Goal: Transaction & Acquisition: Purchase product/service

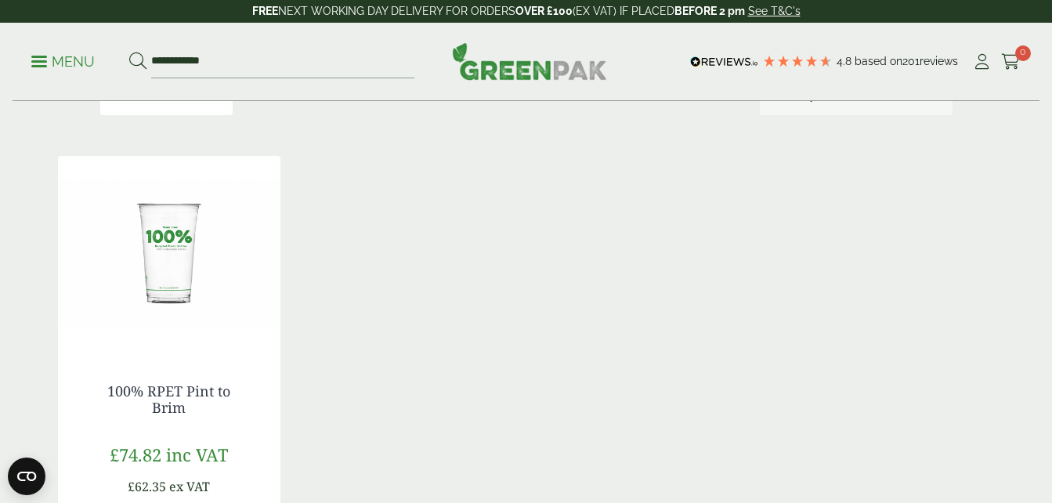
scroll to position [417, 0]
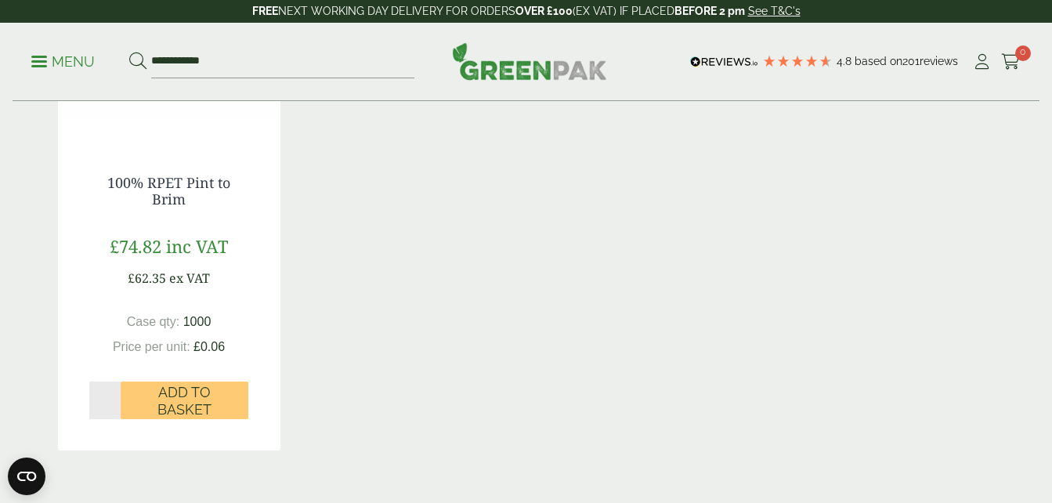
click at [38, 52] on p "Menu" at bounding box center [62, 61] width 63 height 19
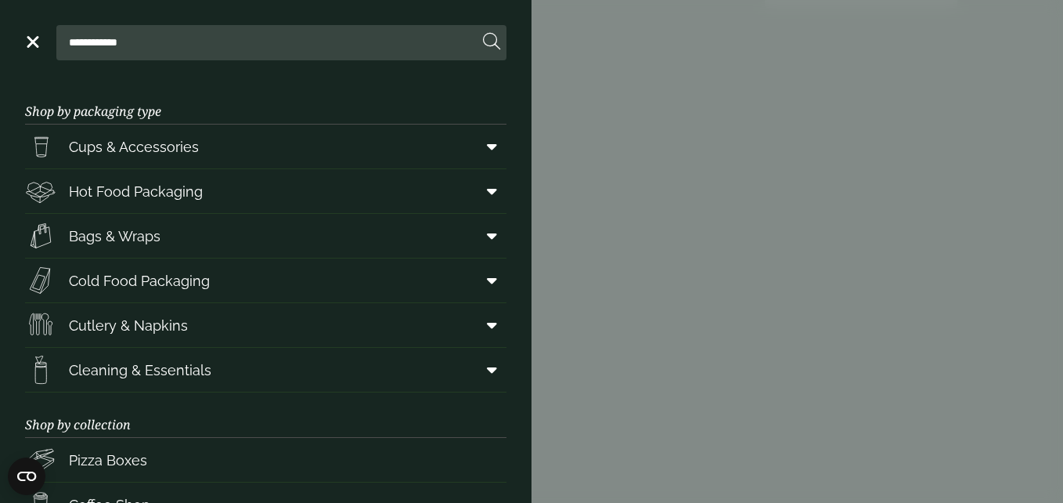
click at [968, 43] on aside "**********" at bounding box center [531, 251] width 1063 height 503
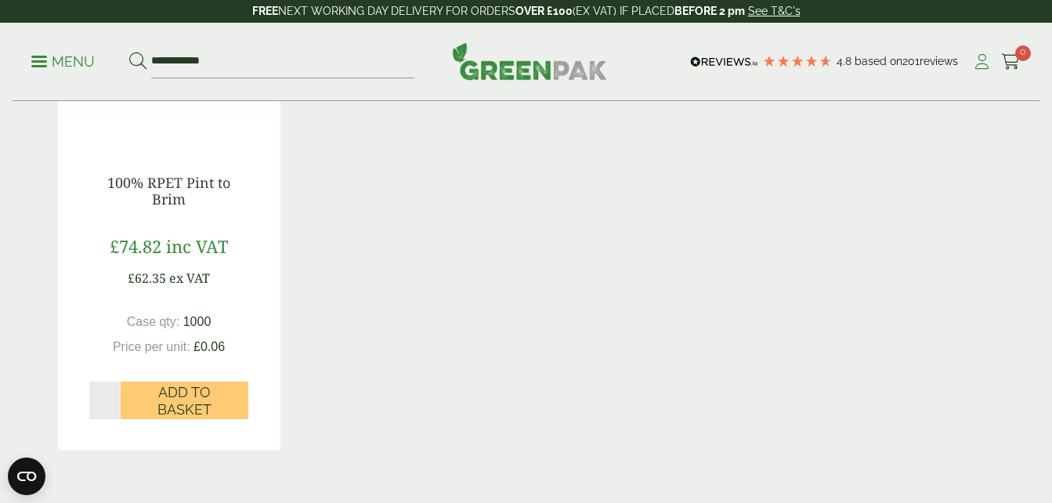
click at [984, 60] on icon at bounding box center [982, 62] width 20 height 16
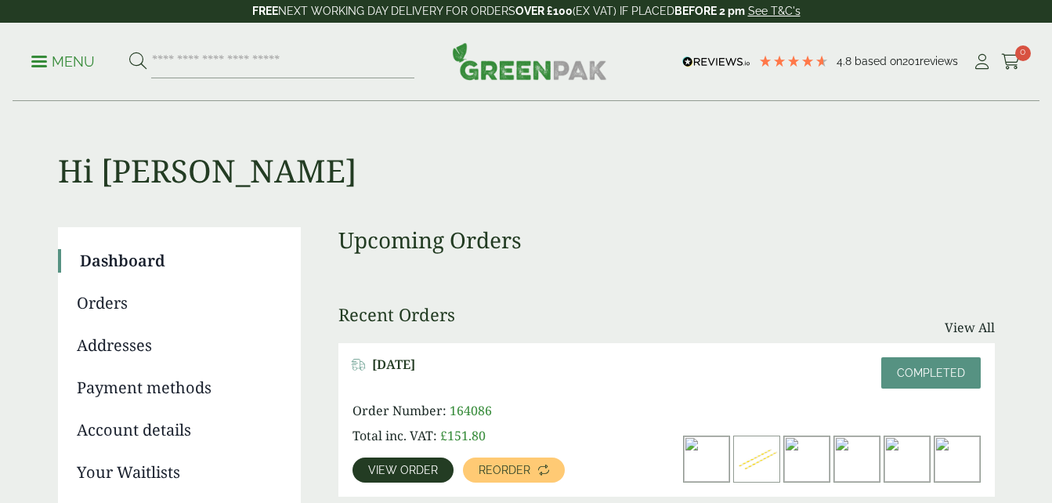
scroll to position [209, 0]
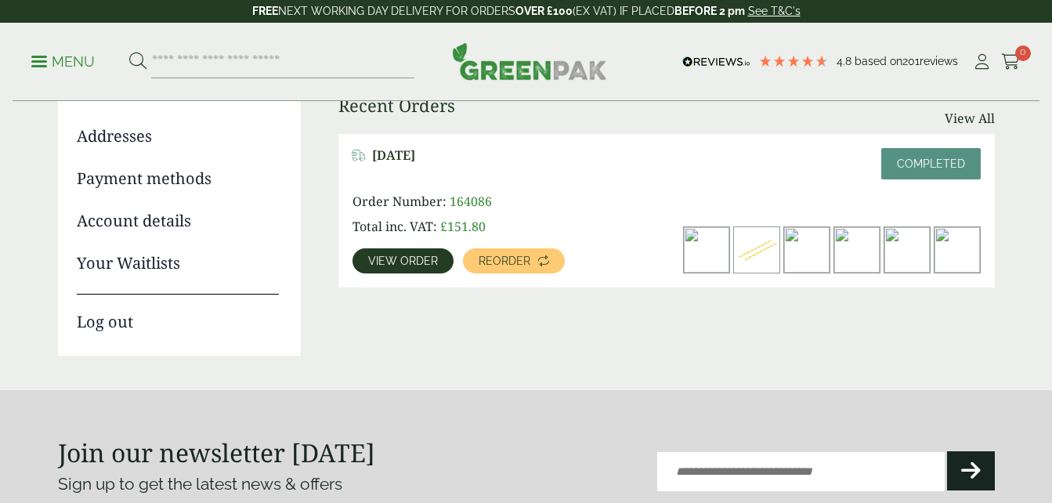
click at [860, 250] on img at bounding box center [856, 249] width 45 height 45
drag, startPoint x: 660, startPoint y: 273, endPoint x: 587, endPoint y: 368, distance: 120.6
click at [587, 368] on div "Hi Damian Dashboard Orders Addresses Payment methods Account details Your Waitl…" at bounding box center [526, 141] width 937 height 496
click at [388, 257] on span "View order" at bounding box center [403, 260] width 70 height 11
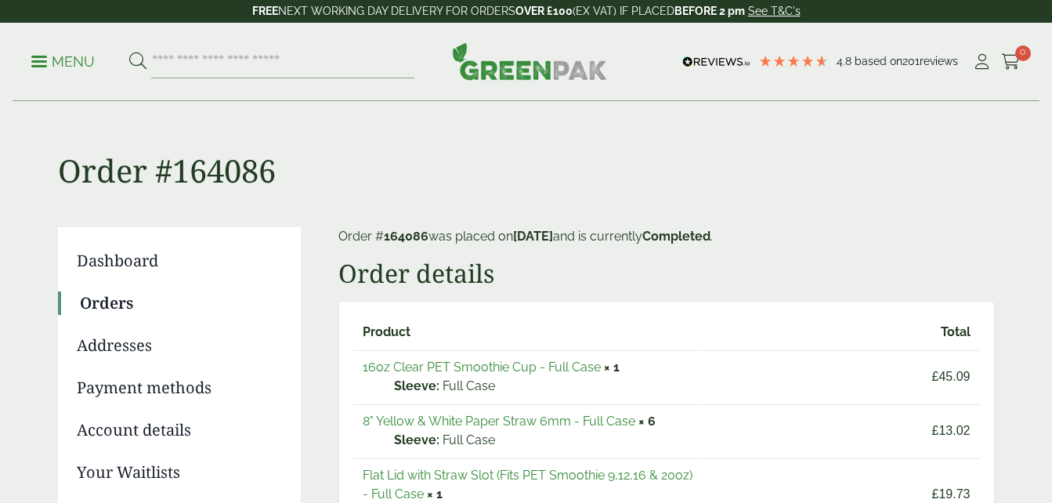
scroll to position [209, 0]
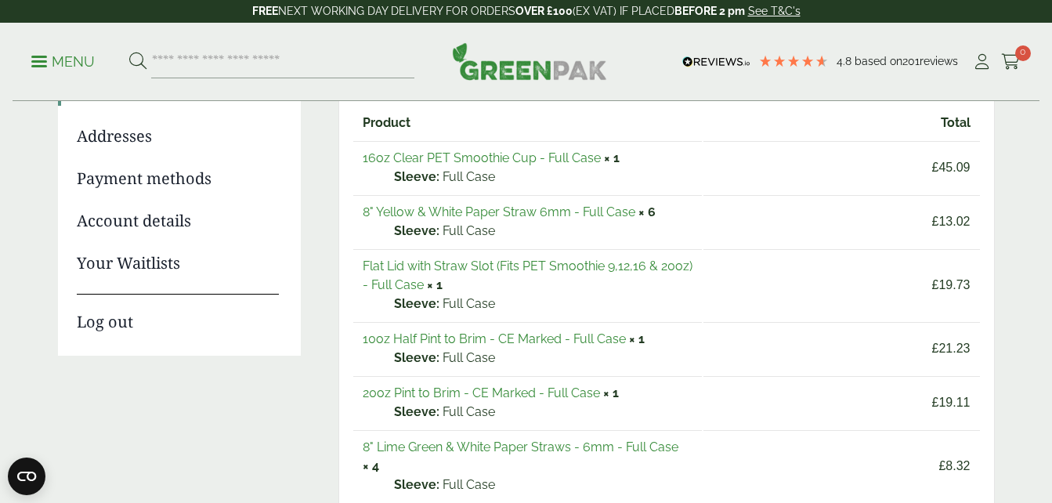
click at [550, 156] on link "16oz Clear PET Smoothie Cup - Full Case" at bounding box center [482, 157] width 238 height 15
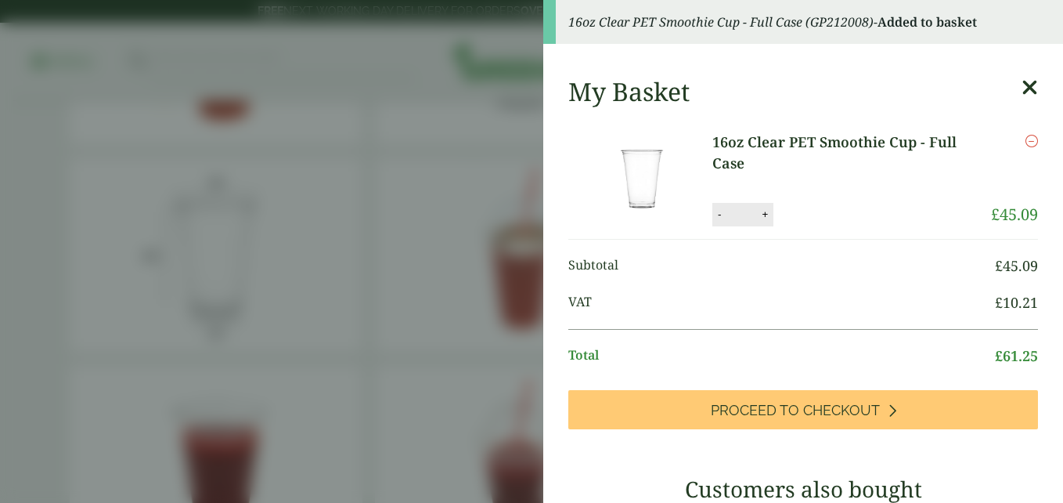
click at [431, 215] on aside "16oz Clear PET Smoothie Cup - Full Case (GP212008) - Added to basket My Basket …" at bounding box center [531, 251] width 1063 height 503
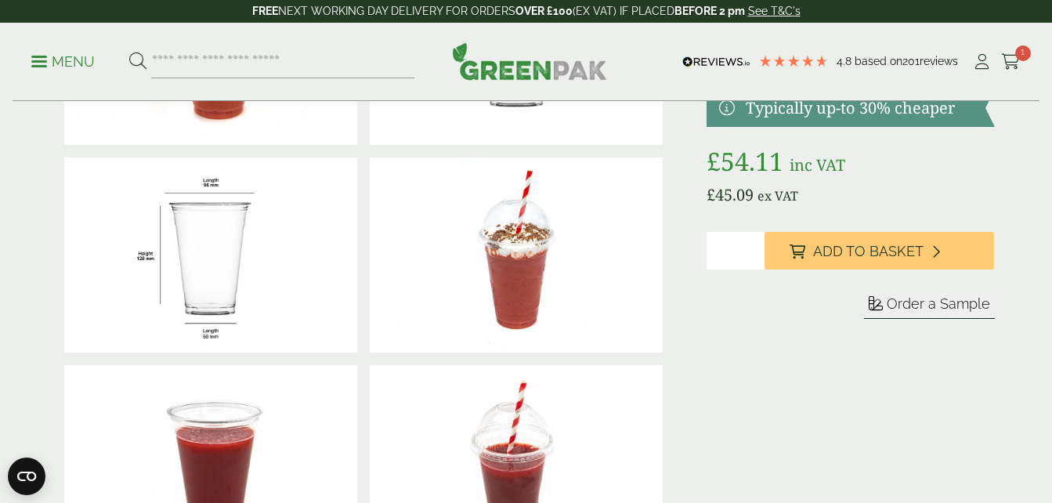
click at [45, 54] on p "Menu" at bounding box center [62, 61] width 63 height 19
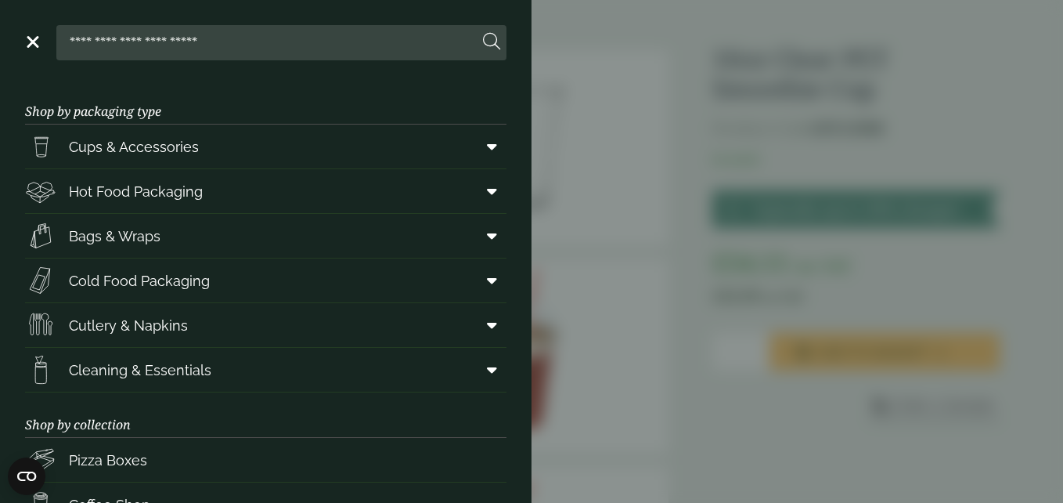
click at [543, 153] on aside "Close Shop by packaging type Cups & Accessories Hot Drink Paper Cups Smoothie C…" at bounding box center [531, 251] width 1063 height 503
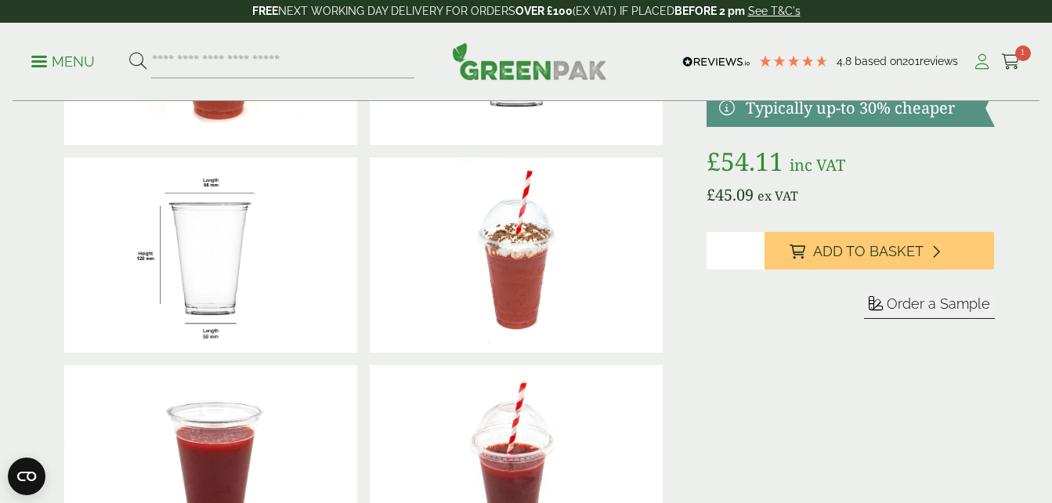
click at [984, 60] on icon at bounding box center [982, 62] width 20 height 16
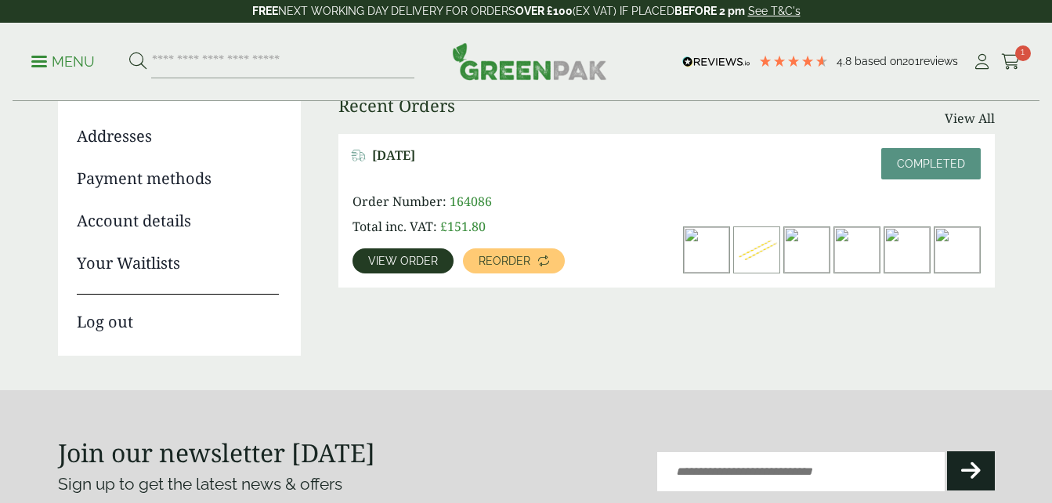
scroll to position [209, 0]
click at [374, 262] on span "View order" at bounding box center [403, 260] width 70 height 11
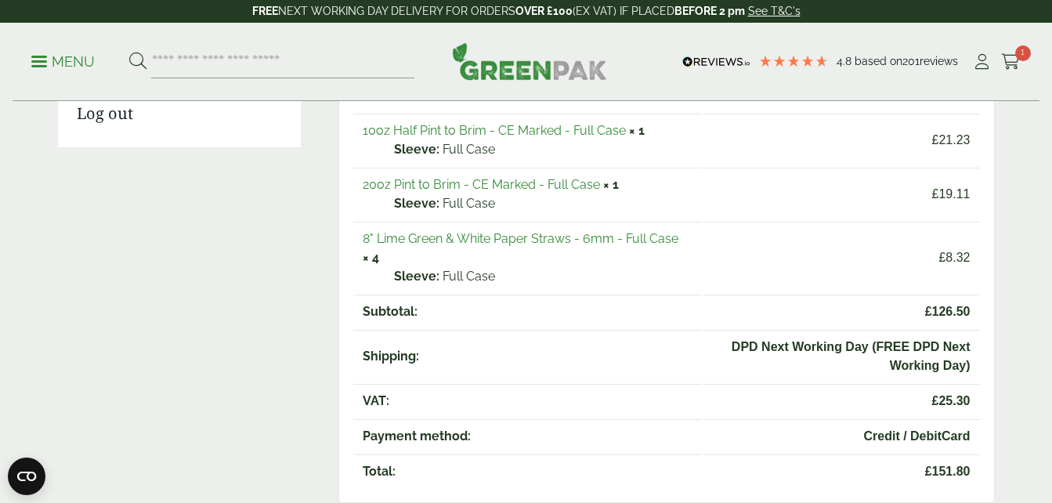
scroll to position [209, 0]
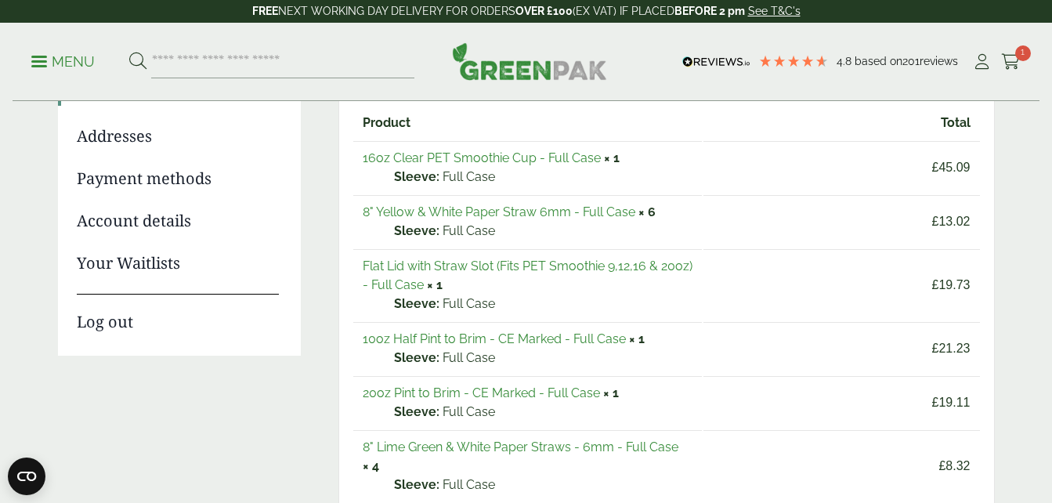
click at [665, 265] on link "Flat Lid with Straw Slot (Fits PET Smoothie 9,12,16 & 20oz) - Full Case" at bounding box center [528, 275] width 330 height 34
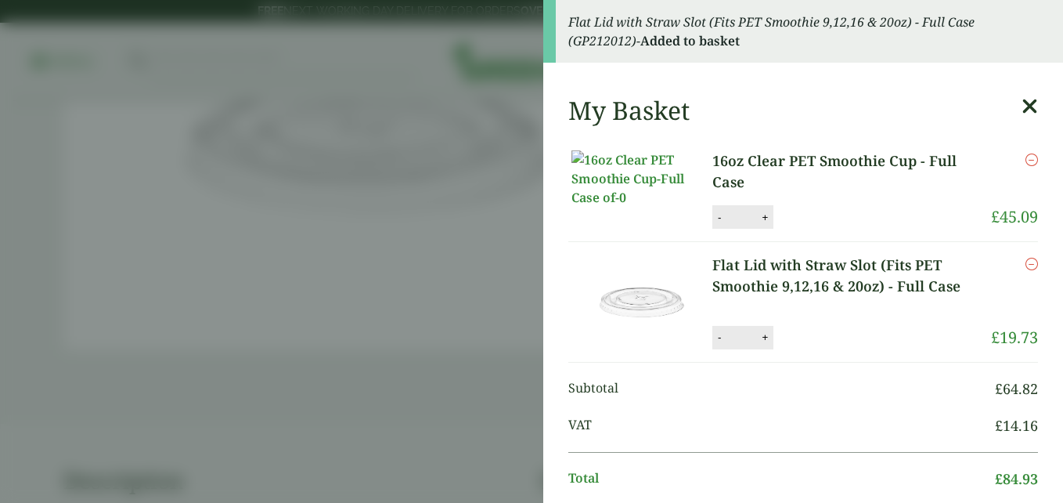
click at [303, 111] on aside "Flat Lid with Straw Slot (Fits PET Smoothie 9,12,16 & 20oz) - Full Case (GP2120…" at bounding box center [531, 251] width 1063 height 503
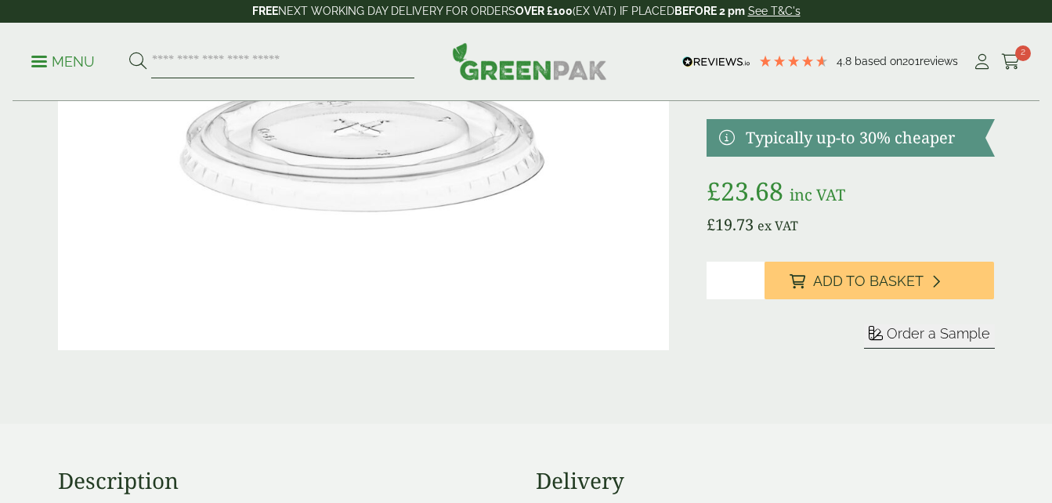
click at [303, 59] on input "search" at bounding box center [282, 61] width 263 height 33
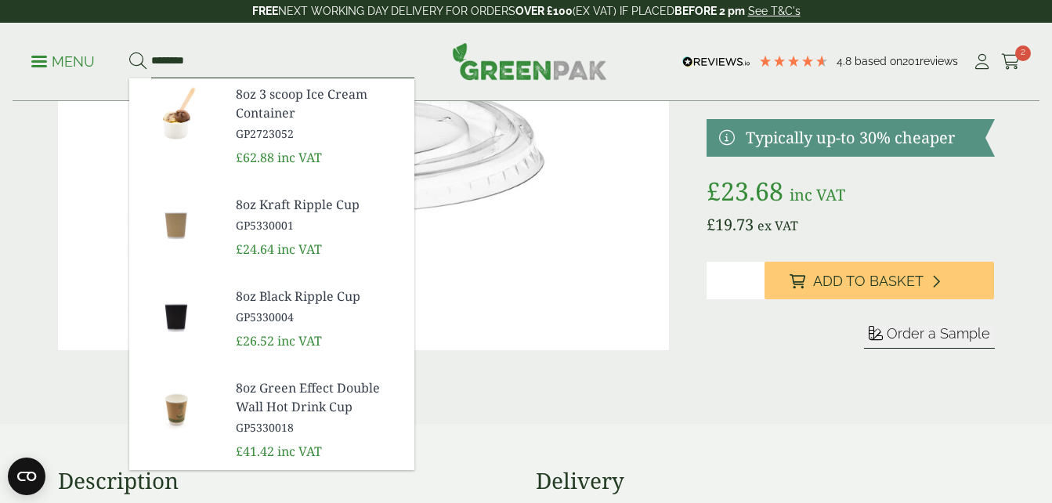
type input "********"
click at [129, 52] on button at bounding box center [137, 62] width 17 height 20
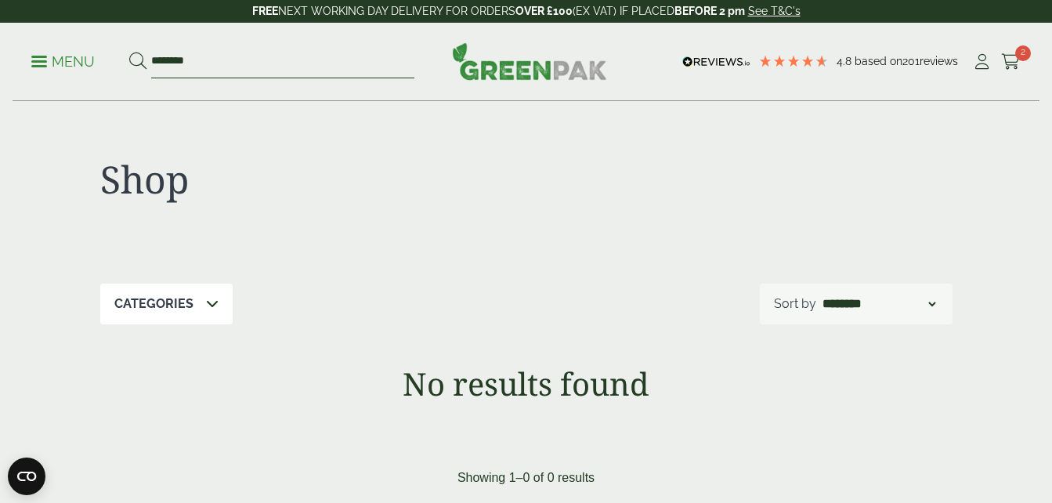
click at [286, 50] on input "********" at bounding box center [282, 61] width 263 height 33
type input "*"
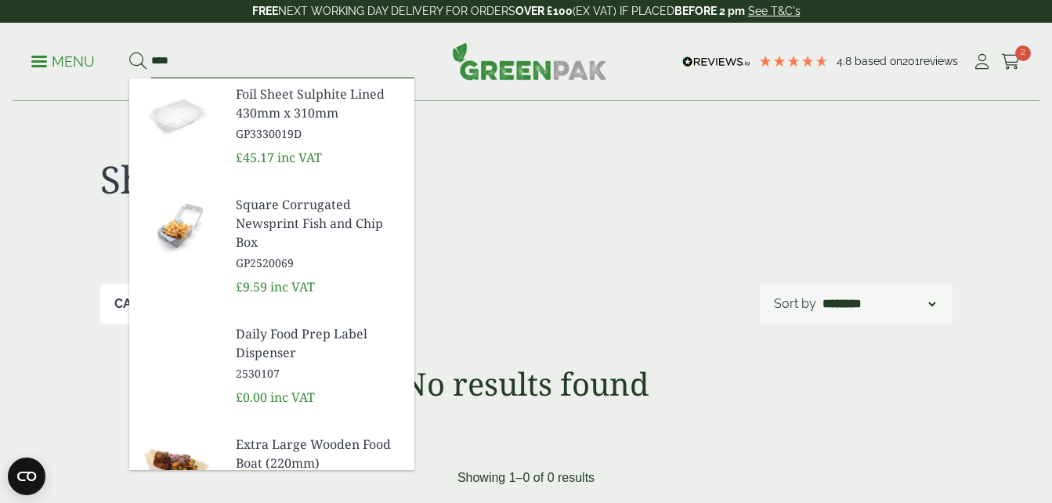
type input "****"
click at [129, 52] on button at bounding box center [137, 62] width 17 height 20
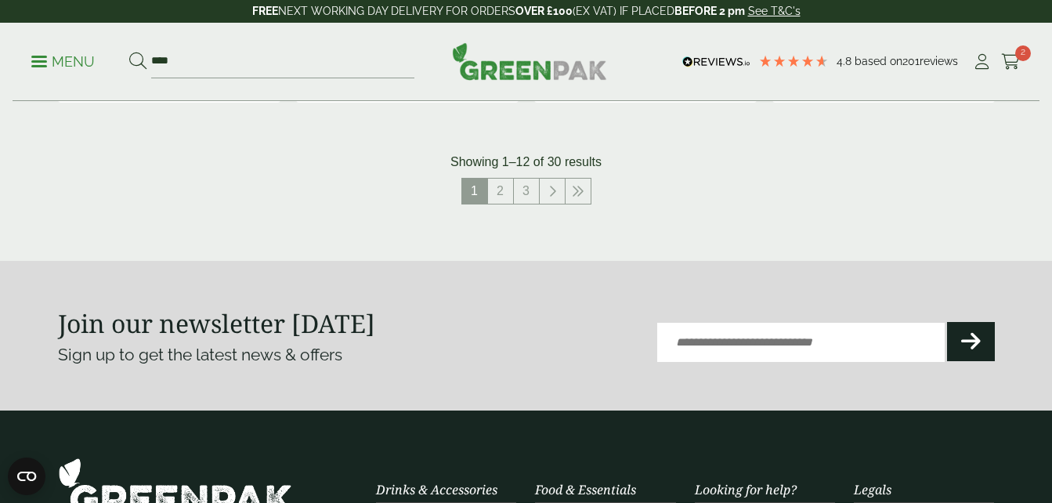
scroll to position [1879, 0]
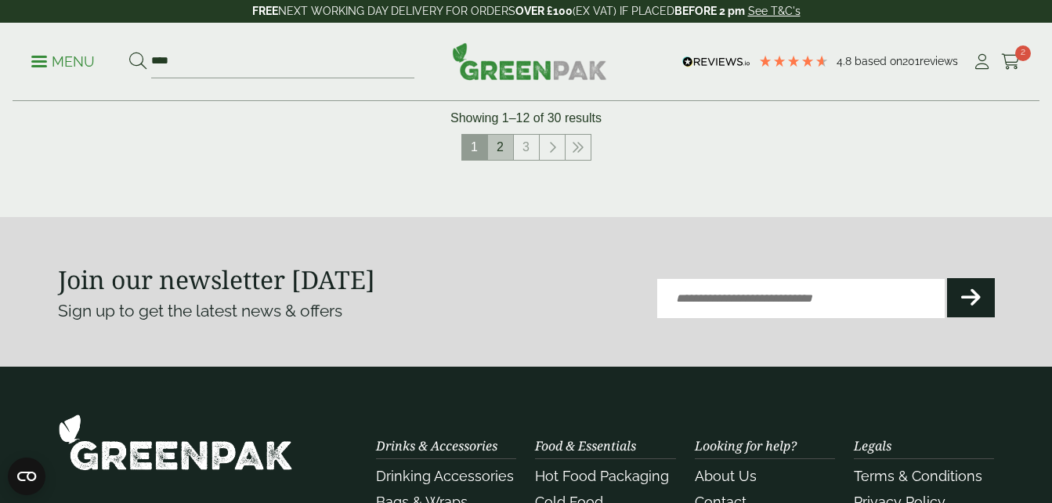
click at [502, 144] on link "2" at bounding box center [500, 147] width 25 height 25
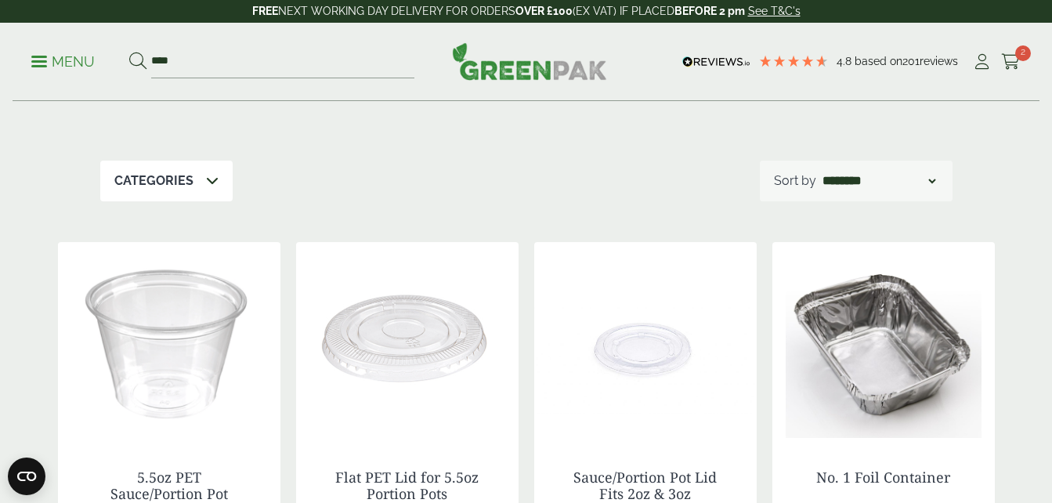
scroll to position [209, 0]
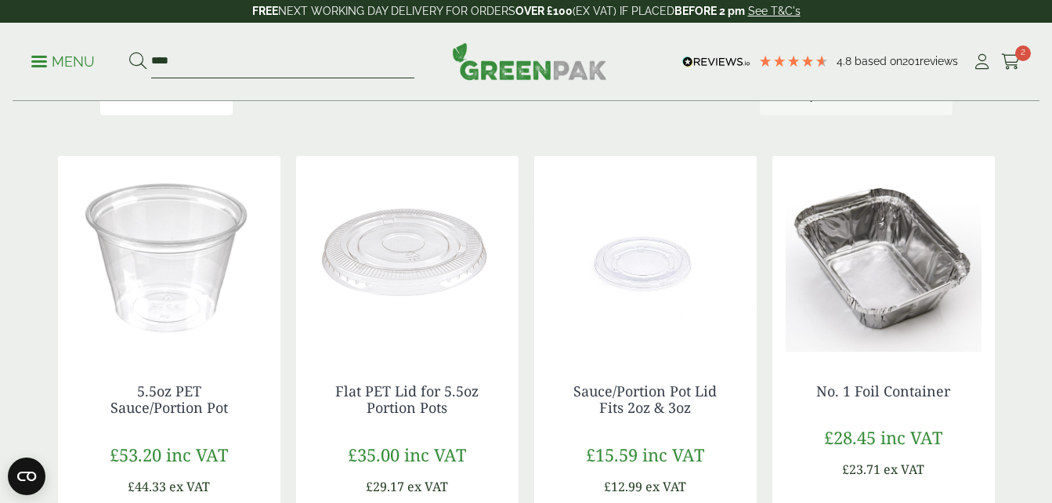
click at [282, 62] on input "****" at bounding box center [282, 61] width 263 height 33
type input "*"
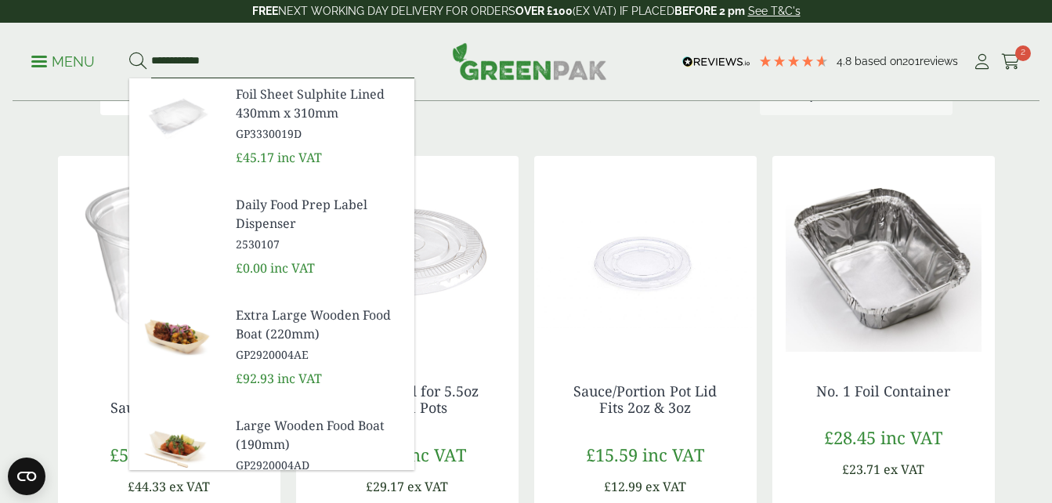
type input "**********"
click at [129, 52] on button at bounding box center [137, 62] width 17 height 20
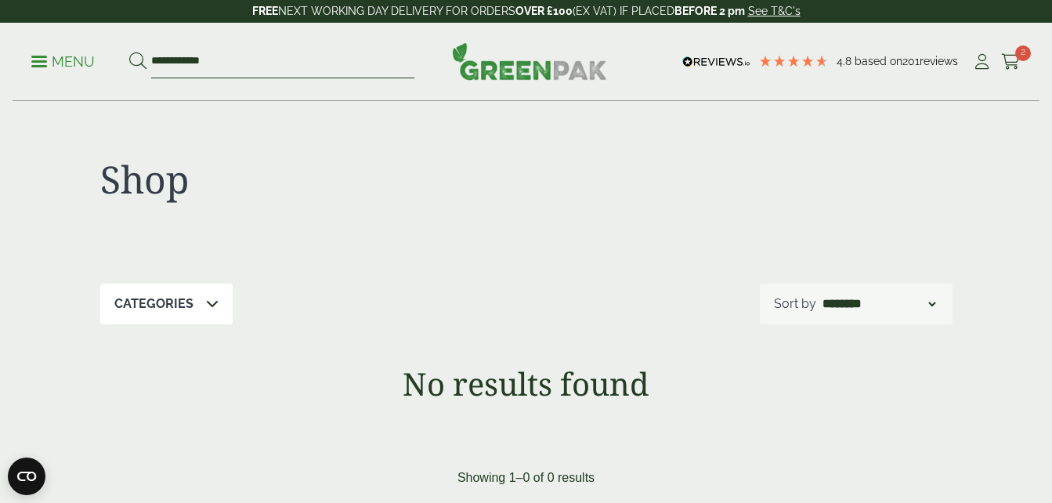
click at [234, 58] on input "**********" at bounding box center [282, 61] width 263 height 33
click at [187, 61] on input "**********" at bounding box center [282, 61] width 263 height 33
drag, startPoint x: 295, startPoint y: 56, endPoint x: 128, endPoint y: 68, distance: 168.0
click at [128, 68] on ul "**********" at bounding box center [222, 61] width 383 height 33
type input "********"
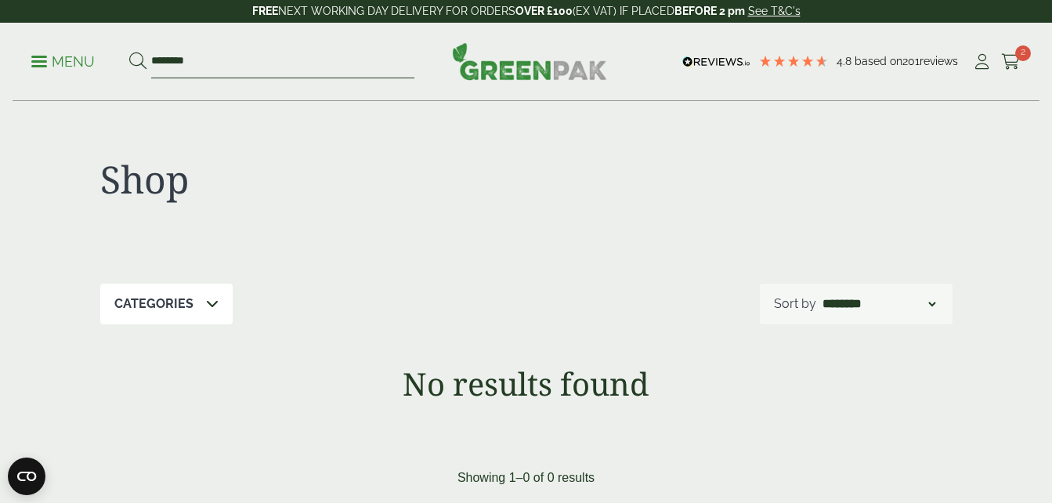
click at [129, 52] on button at bounding box center [137, 62] width 17 height 20
click at [52, 52] on p "Menu" at bounding box center [62, 61] width 63 height 19
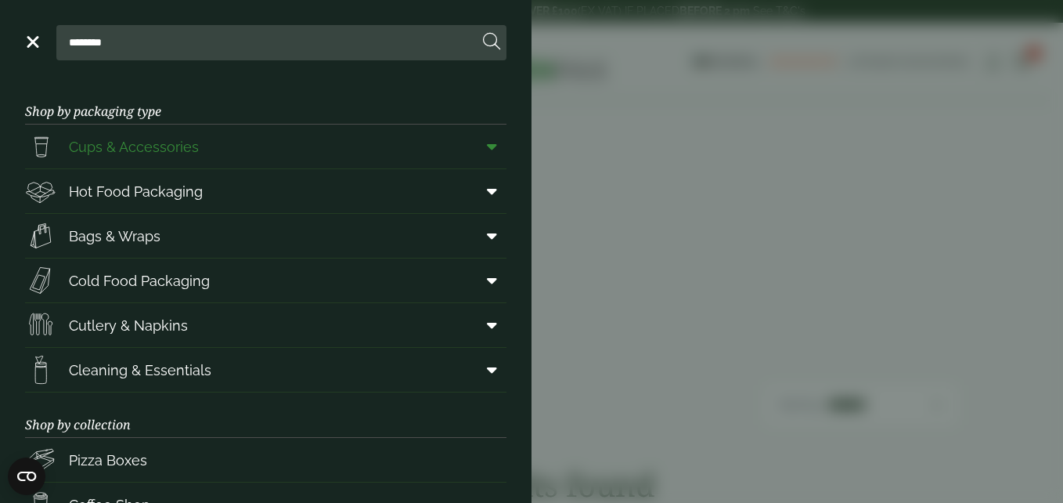
click at [408, 143] on link "Cups & Accessories" at bounding box center [266, 147] width 482 height 44
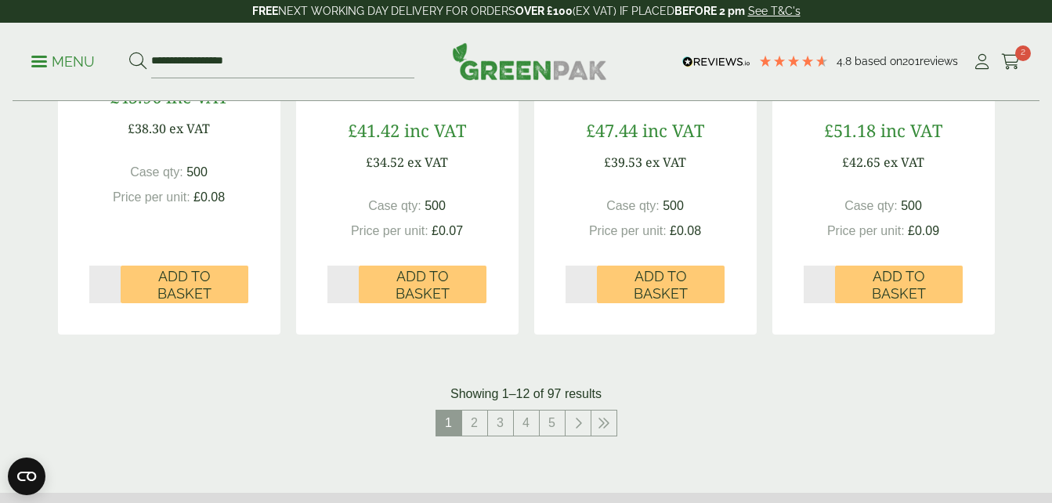
scroll to position [1670, 0]
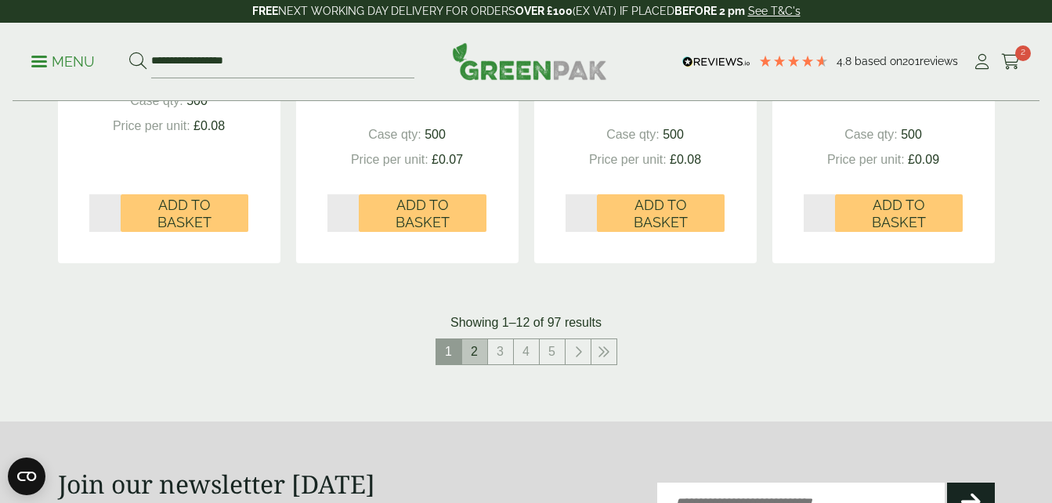
click at [482, 352] on link "2" at bounding box center [474, 351] width 25 height 25
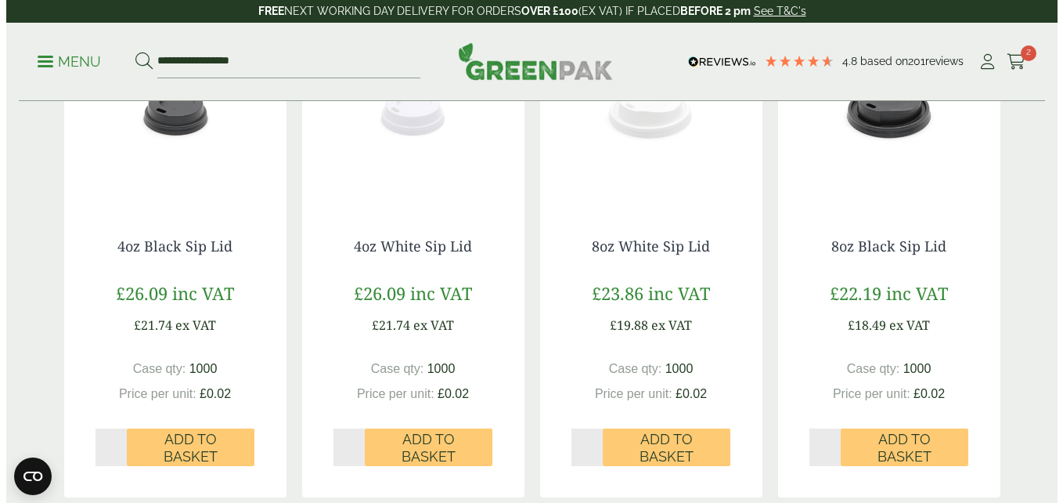
scroll to position [1462, 0]
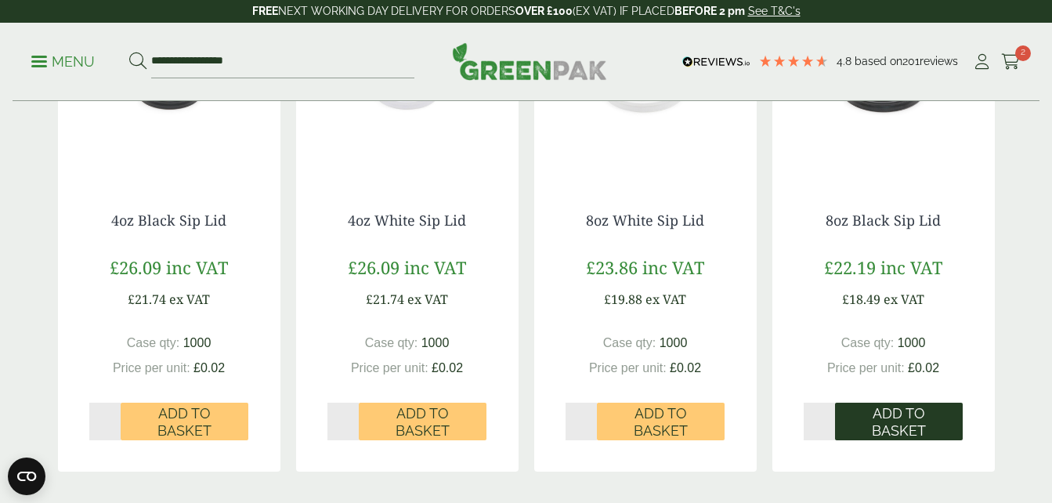
click at [868, 413] on span "Add to Basket" at bounding box center [899, 422] width 106 height 34
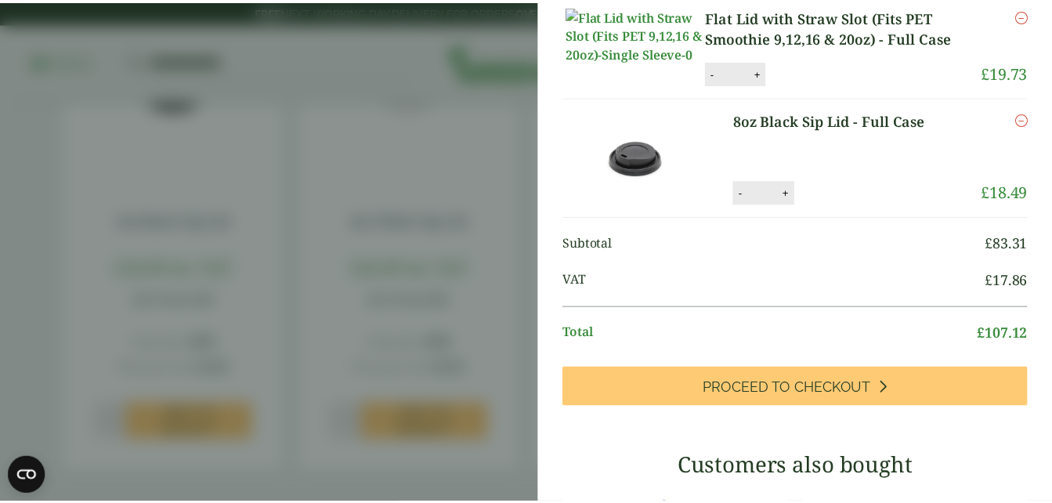
scroll to position [0, 0]
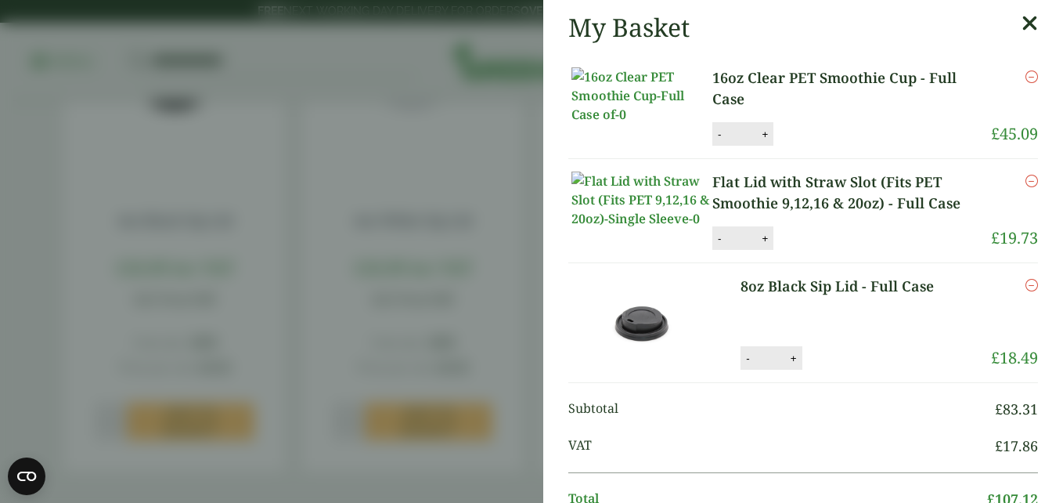
click at [457, 236] on aside "My Basket 16oz Clear PET Smoothie Cup - Full Case 16oz Clear PET Smoothie Cup -…" at bounding box center [531, 251] width 1063 height 503
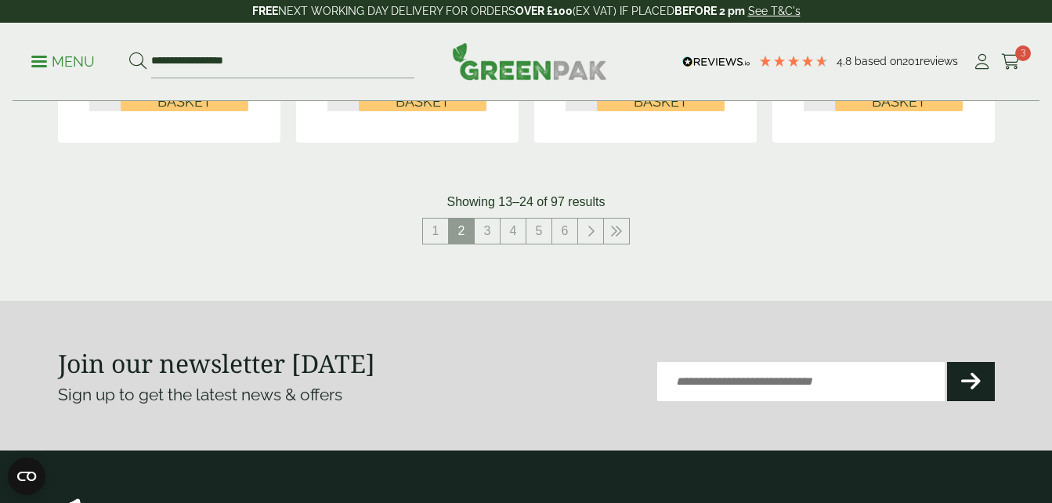
scroll to position [1670, 0]
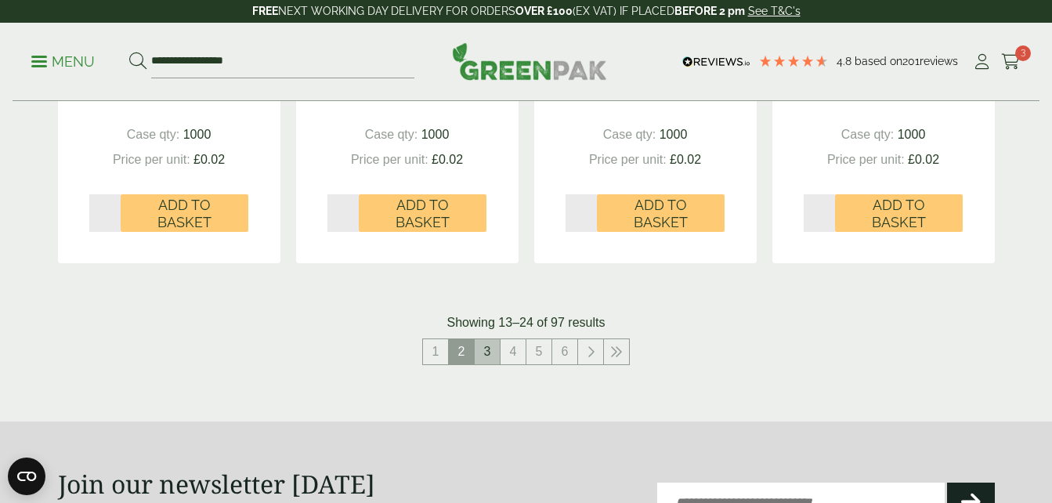
click at [482, 349] on link "3" at bounding box center [487, 351] width 25 height 25
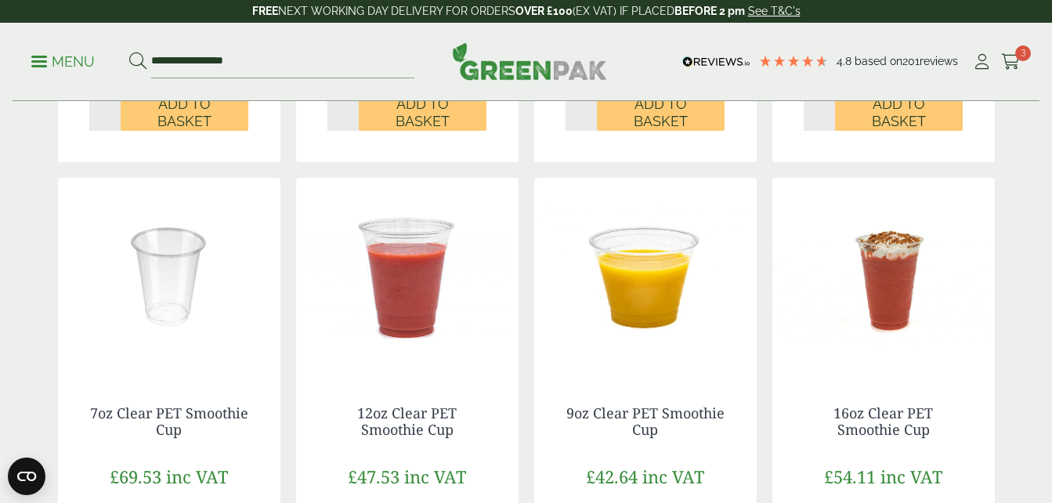
scroll to position [1670, 0]
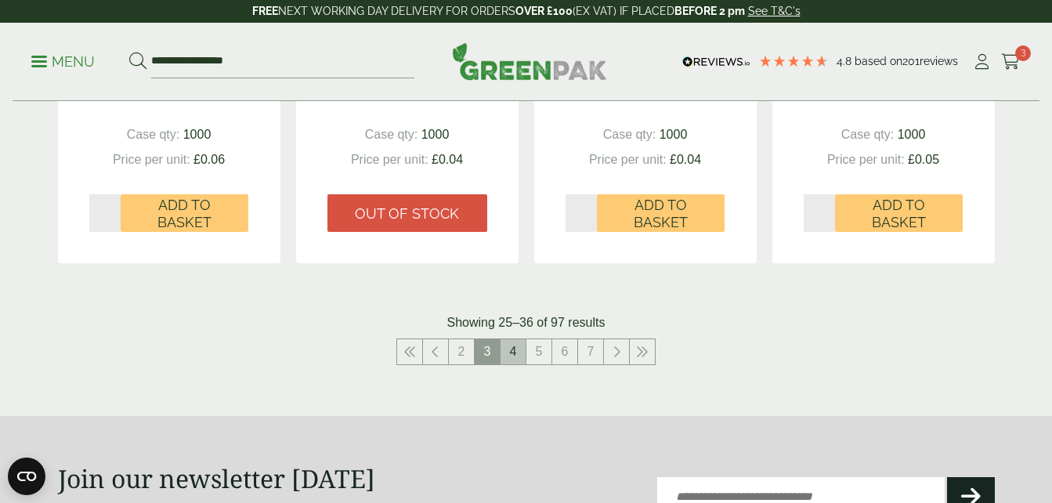
click at [516, 359] on link "4" at bounding box center [512, 351] width 25 height 25
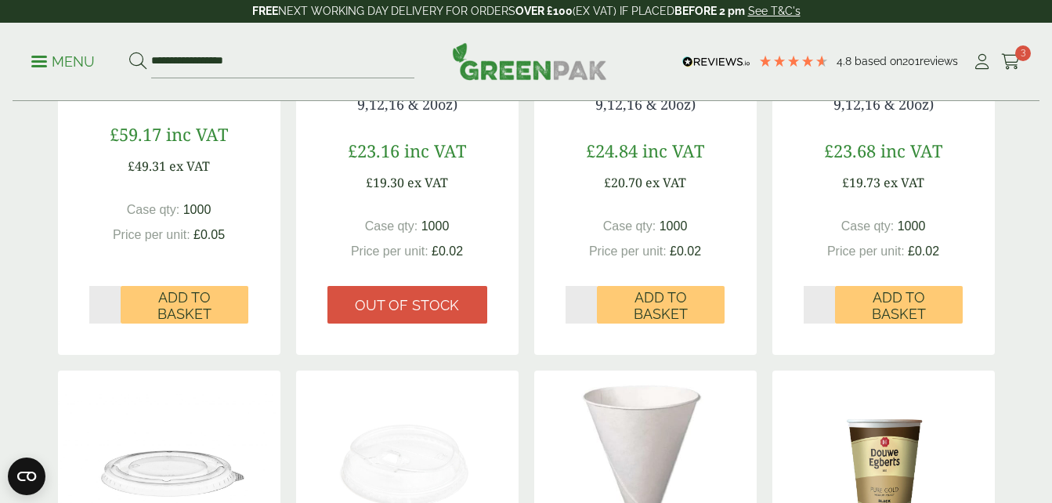
scroll to position [325, 0]
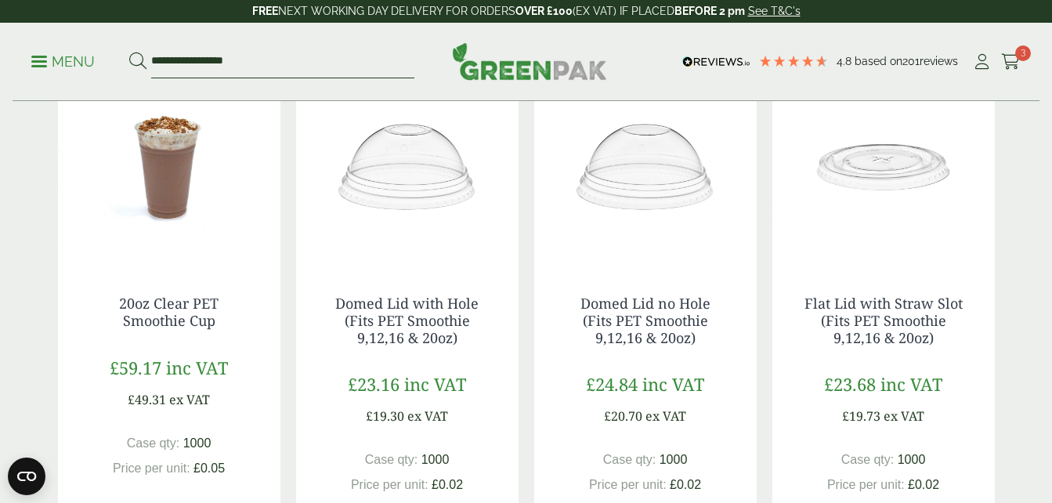
click at [350, 67] on input "**********" at bounding box center [282, 61] width 263 height 33
click at [46, 61] on span at bounding box center [39, 61] width 16 height 2
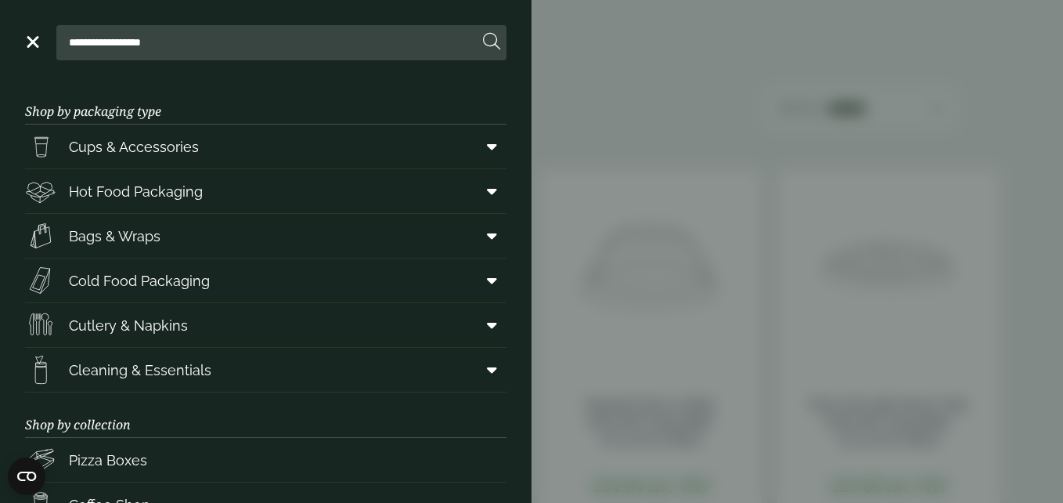
click at [652, 200] on aside "**********" at bounding box center [531, 251] width 1063 height 503
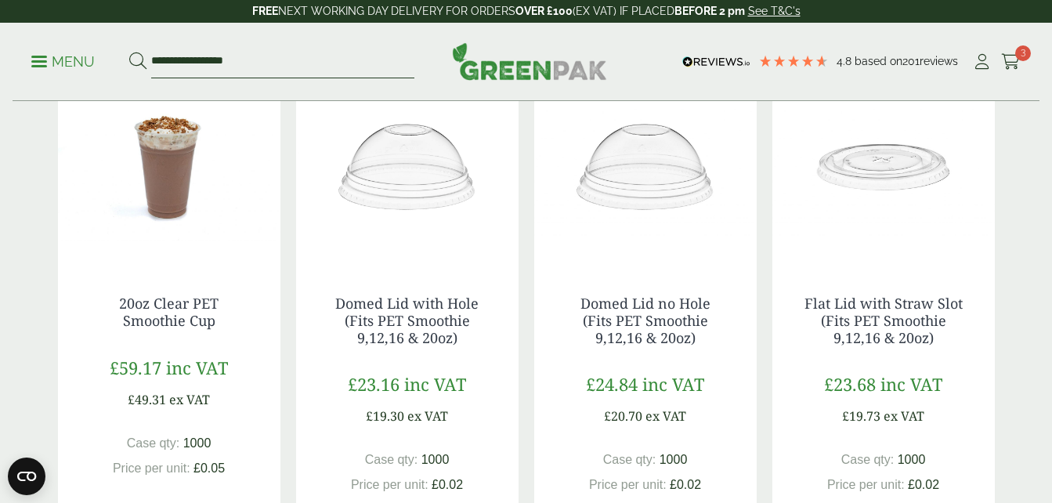
drag, startPoint x: 322, startPoint y: 56, endPoint x: 210, endPoint y: 44, distance: 112.6
click at [210, 44] on div "**********" at bounding box center [526, 62] width 1027 height 78
type input "*"
type input "******"
click at [129, 52] on button at bounding box center [137, 62] width 17 height 20
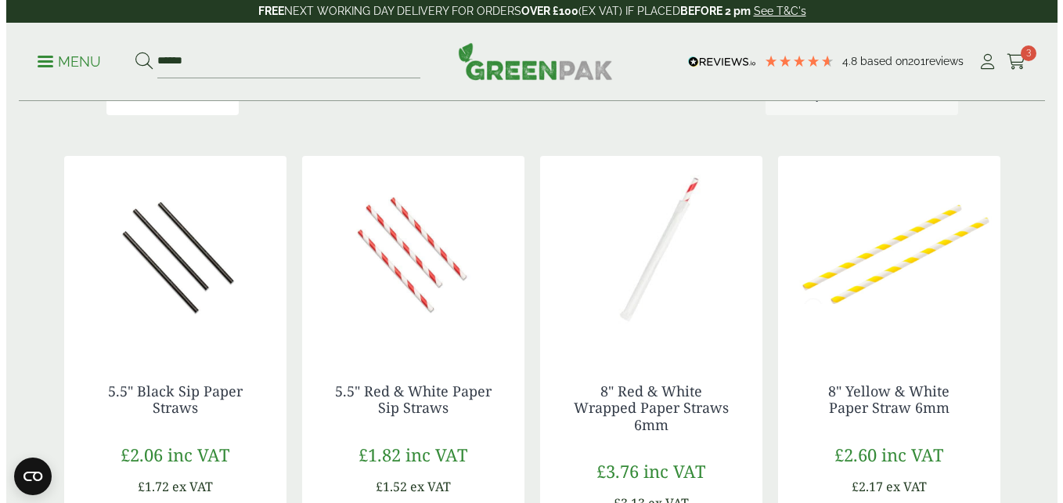
scroll to position [417, 0]
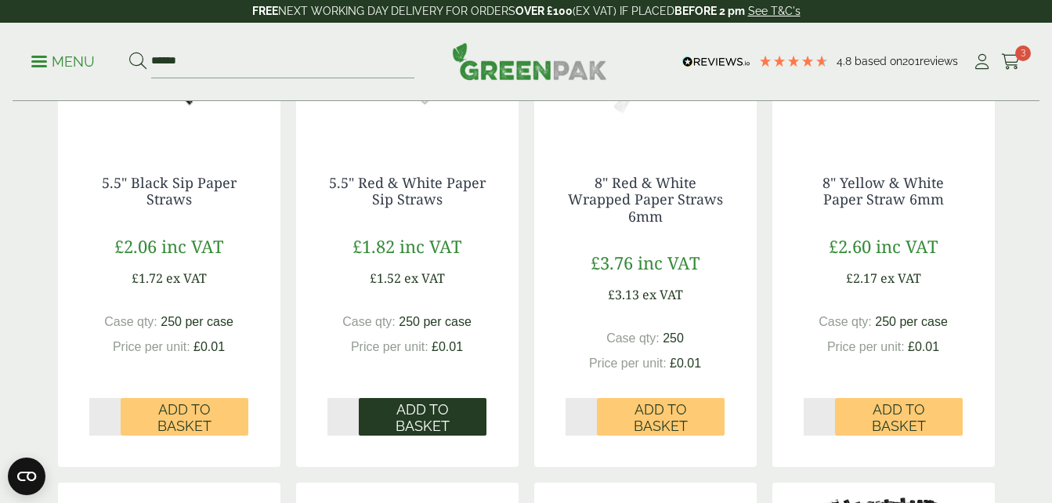
click at [450, 416] on span "Add to Basket" at bounding box center [423, 418] width 106 height 34
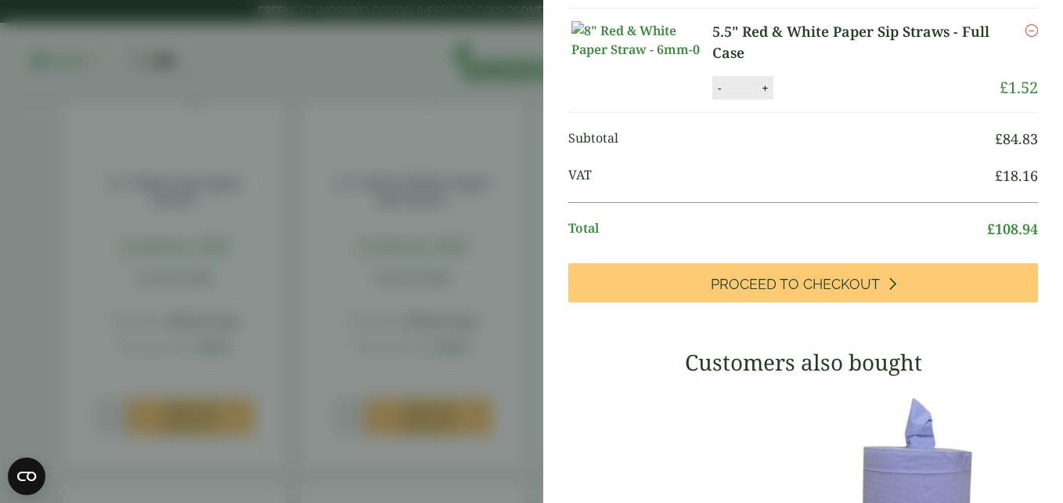
click at [1026, 37] on icon "Remove this item" at bounding box center [1032, 30] width 13 height 13
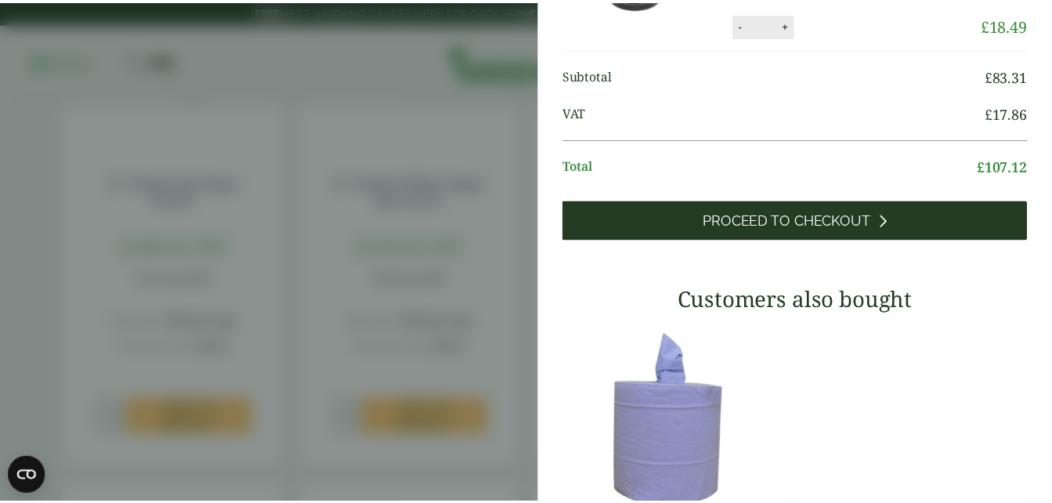
scroll to position [482, 0]
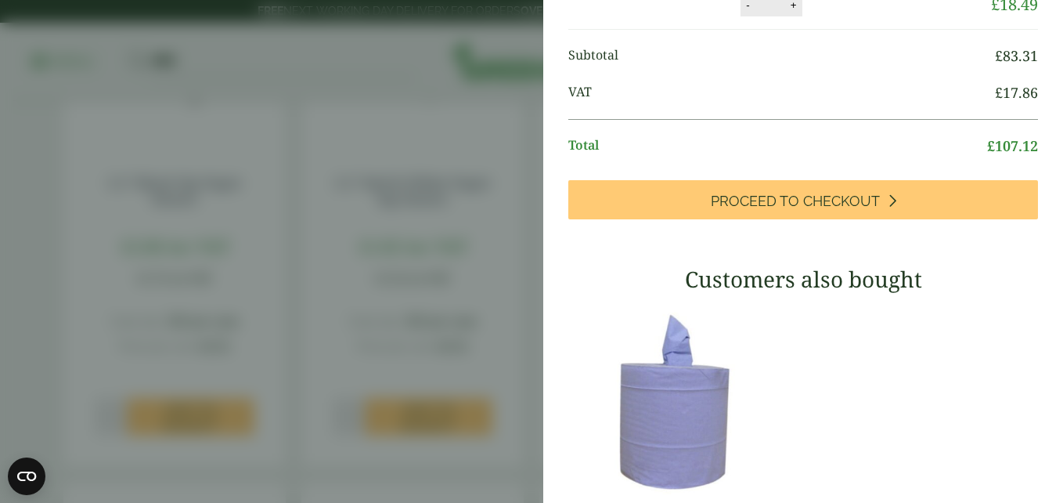
click at [236, 294] on aside "Item removed 5.5" Red & White Paper Sip Straws - Full Case (2920051) - Added to…" at bounding box center [531, 251] width 1063 height 503
click at [236, 294] on div "5.5" Black Sip Paper Straws £2.06 inc VAT £1.72 ex VAT Case qty: 250 per case P…" at bounding box center [174, 296] width 222 height 307
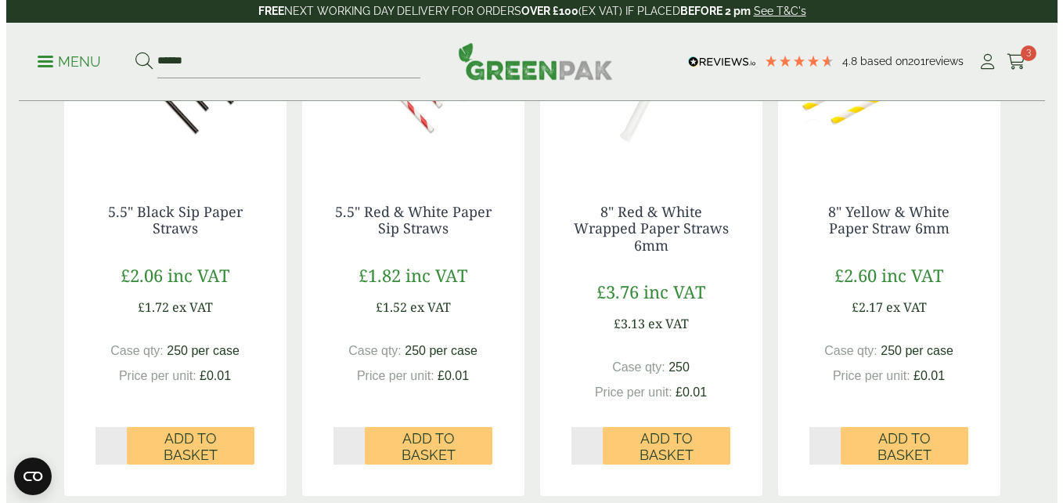
scroll to position [417, 0]
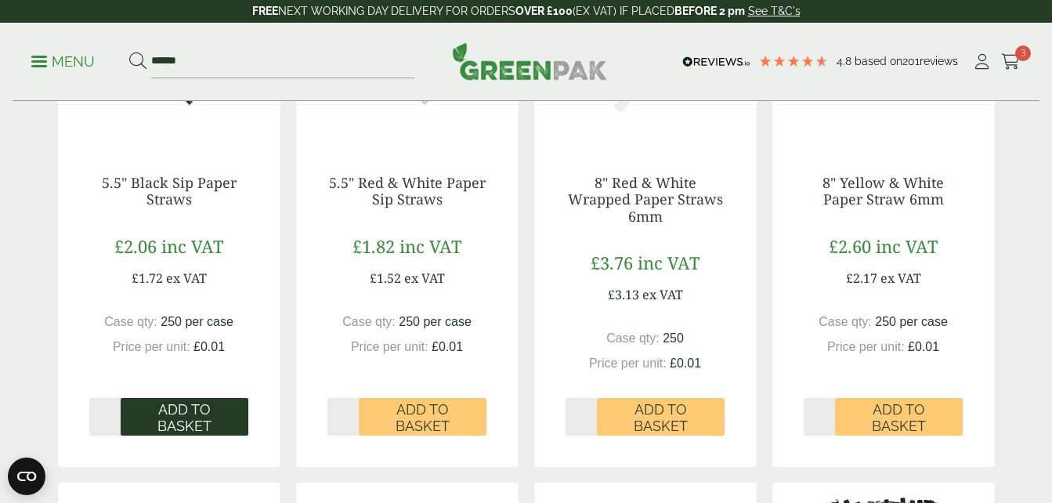
click at [186, 413] on span "Add to Basket" at bounding box center [185, 418] width 106 height 34
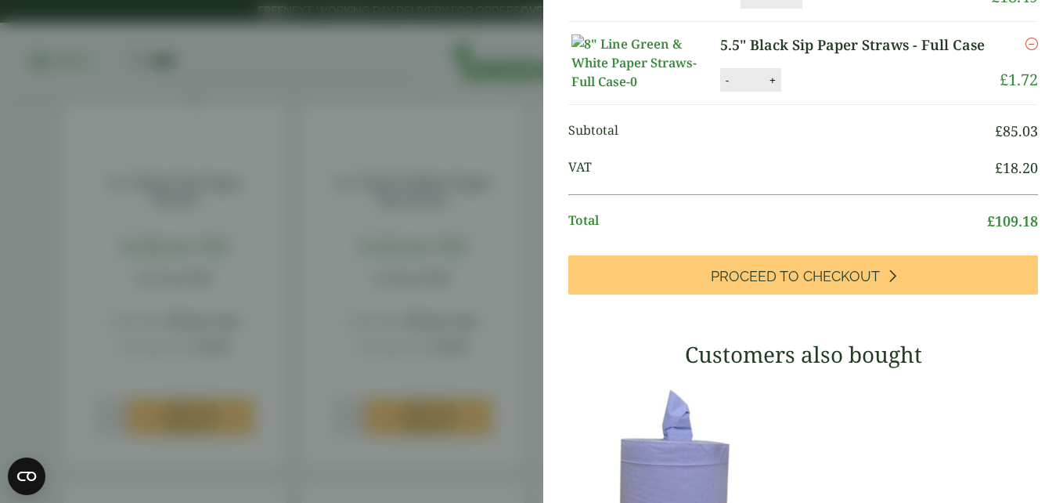
scroll to position [482, 0]
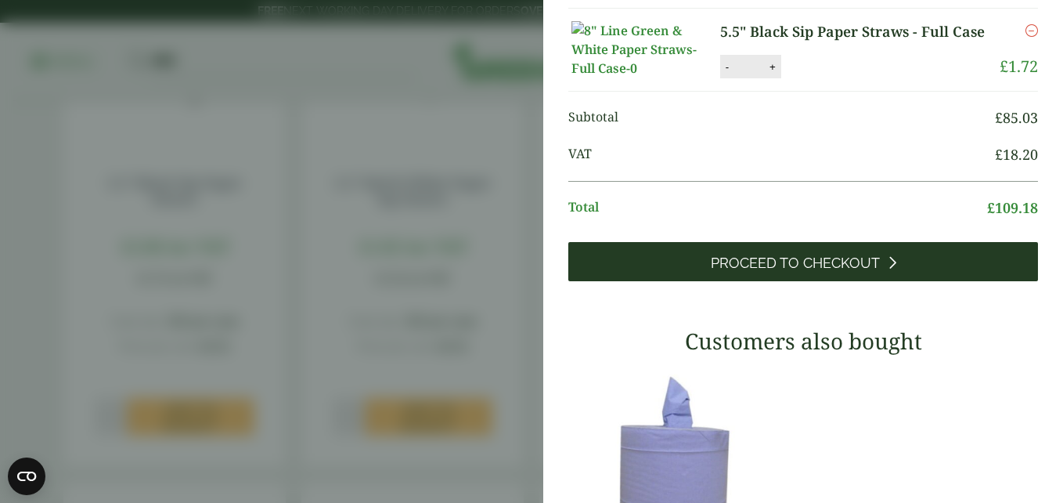
click at [730, 272] on span "Proceed to Checkout" at bounding box center [795, 262] width 169 height 17
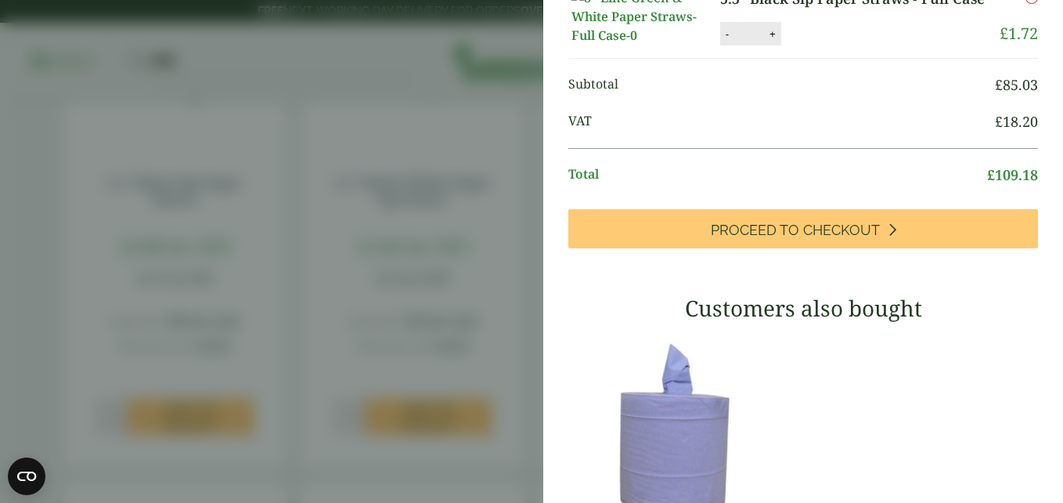
scroll to position [417, 0]
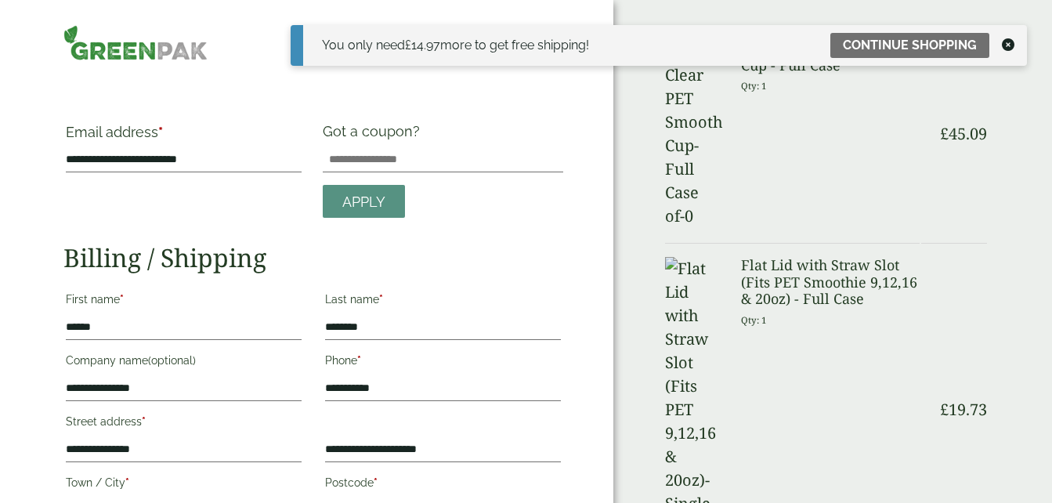
click at [1005, 42] on icon at bounding box center [1008, 44] width 13 height 13
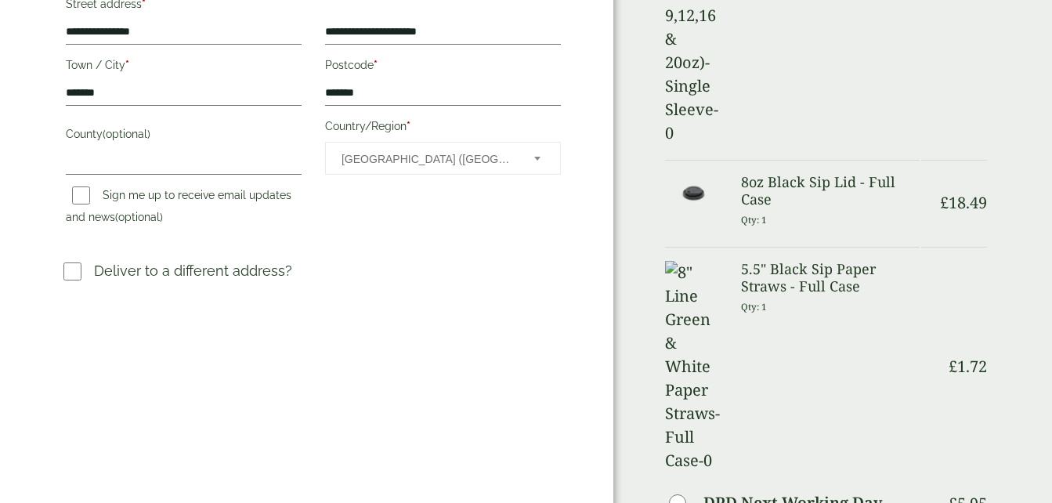
scroll to position [626, 0]
